Goal: Navigation & Orientation: Find specific page/section

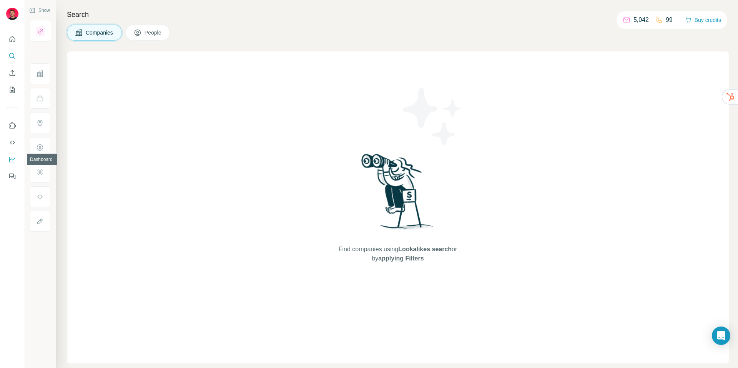
click at [12, 159] on icon "Dashboard" at bounding box center [12, 160] width 8 height 8
click at [13, 37] on icon "Quick start" at bounding box center [12, 39] width 8 height 8
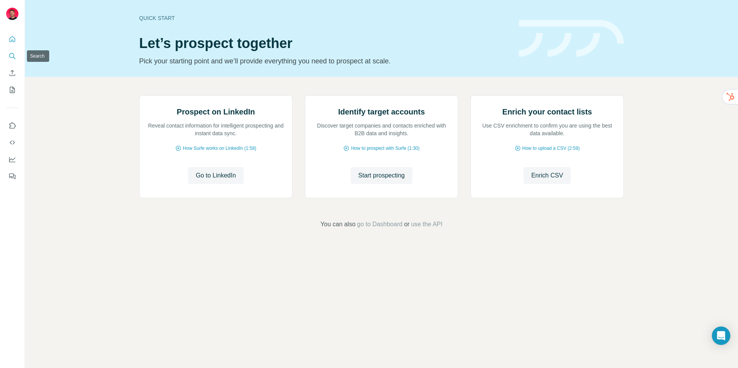
click at [8, 55] on icon "Search" at bounding box center [12, 56] width 8 height 8
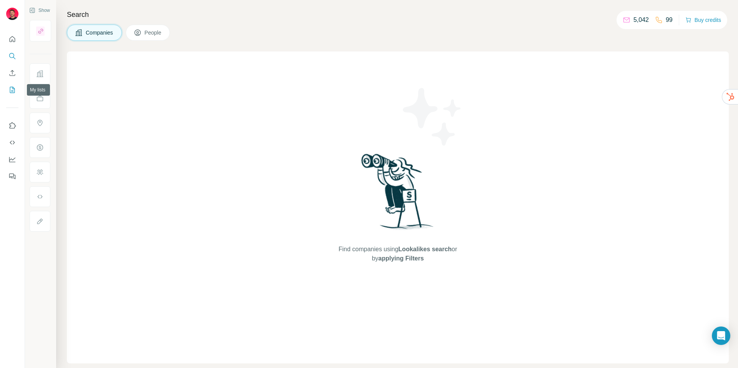
click at [15, 92] on icon "My lists" at bounding box center [12, 90] width 8 height 8
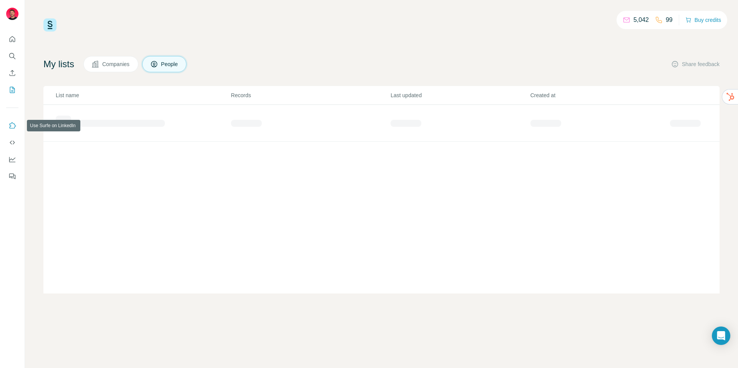
click at [12, 127] on icon "Use Surfe on LinkedIn" at bounding box center [12, 126] width 8 height 8
click at [9, 156] on icon "Dashboard" at bounding box center [12, 160] width 8 height 8
